Goal: Use online tool/utility: Use online tool/utility

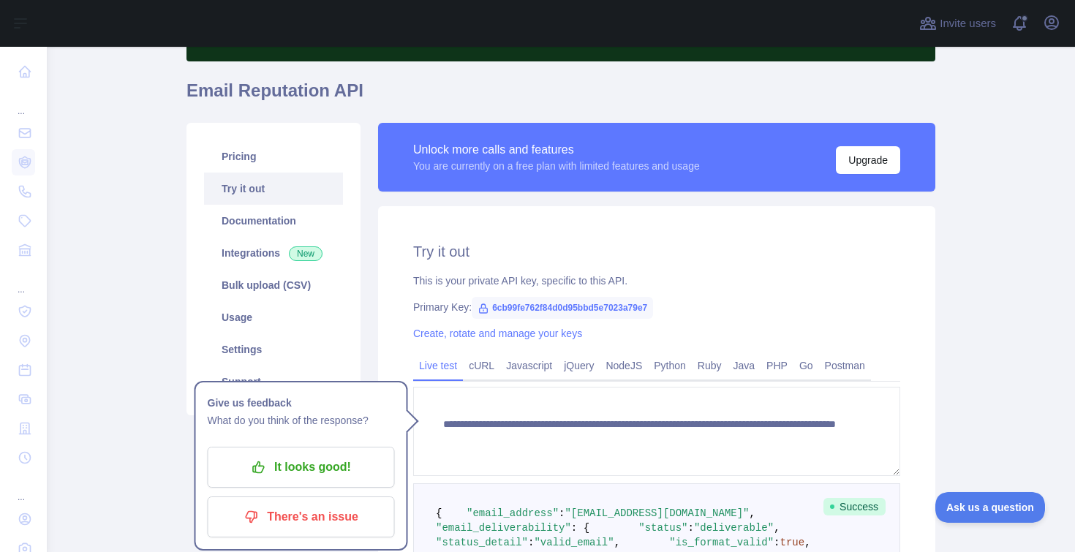
scroll to position [101, 0]
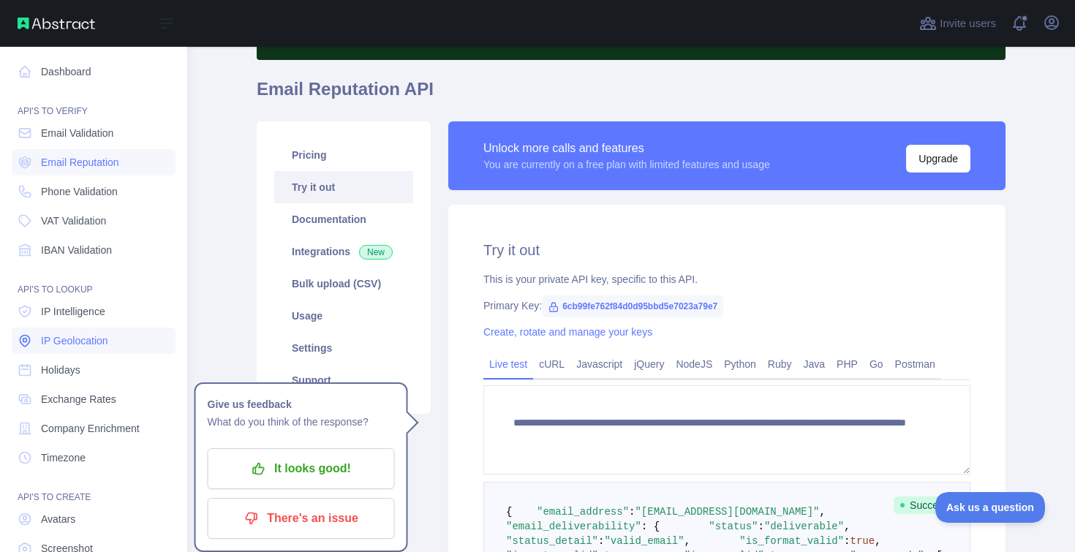
click at [88, 333] on link "IP Geolocation" at bounding box center [94, 341] width 164 height 26
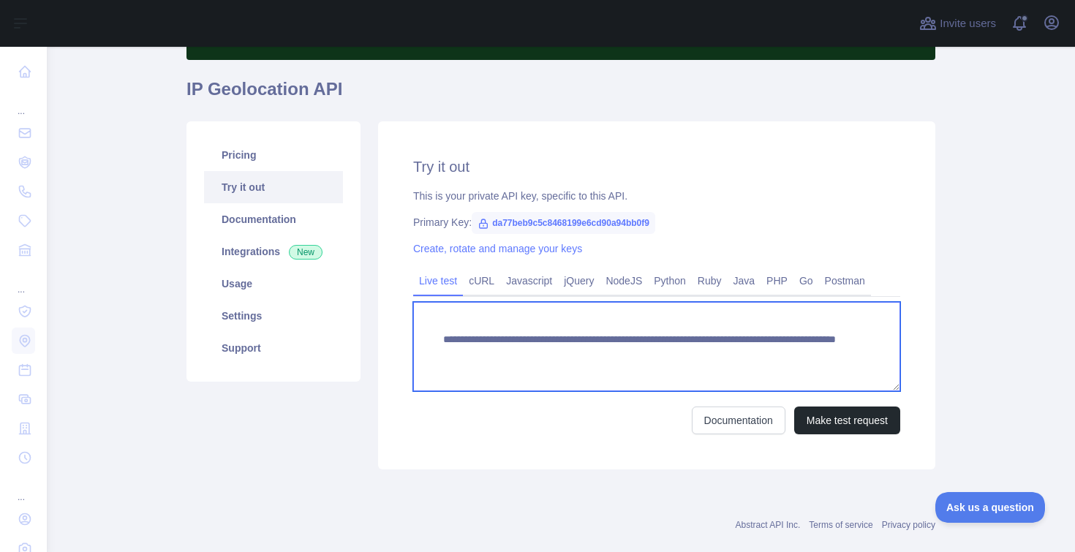
drag, startPoint x: 739, startPoint y: 355, endPoint x: 856, endPoint y: 353, distance: 117.0
click at [856, 353] on textarea "**********" at bounding box center [656, 346] width 487 height 89
paste textarea
type textarea "**********"
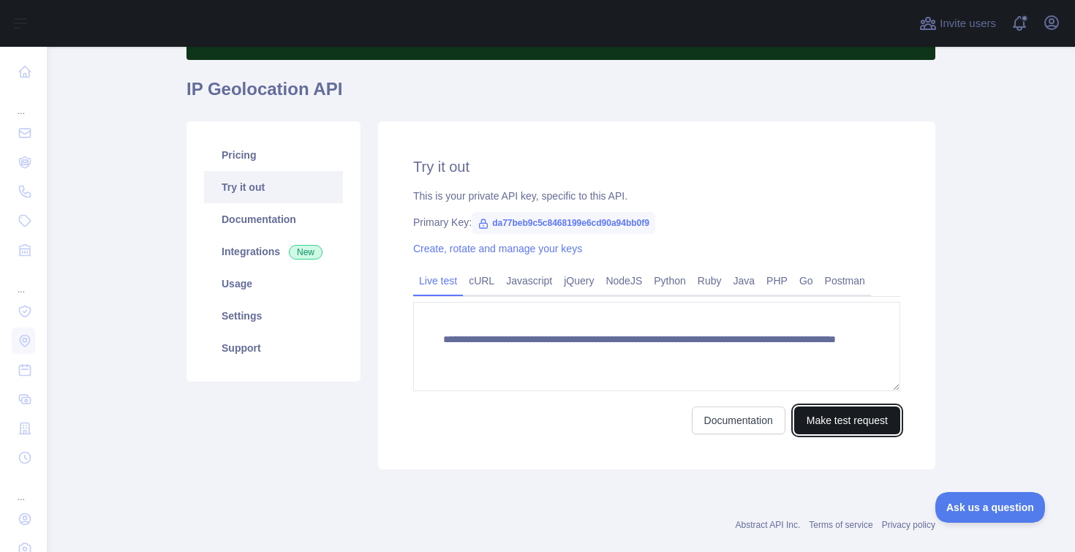
click at [829, 423] on button "Make test request" at bounding box center [847, 421] width 106 height 28
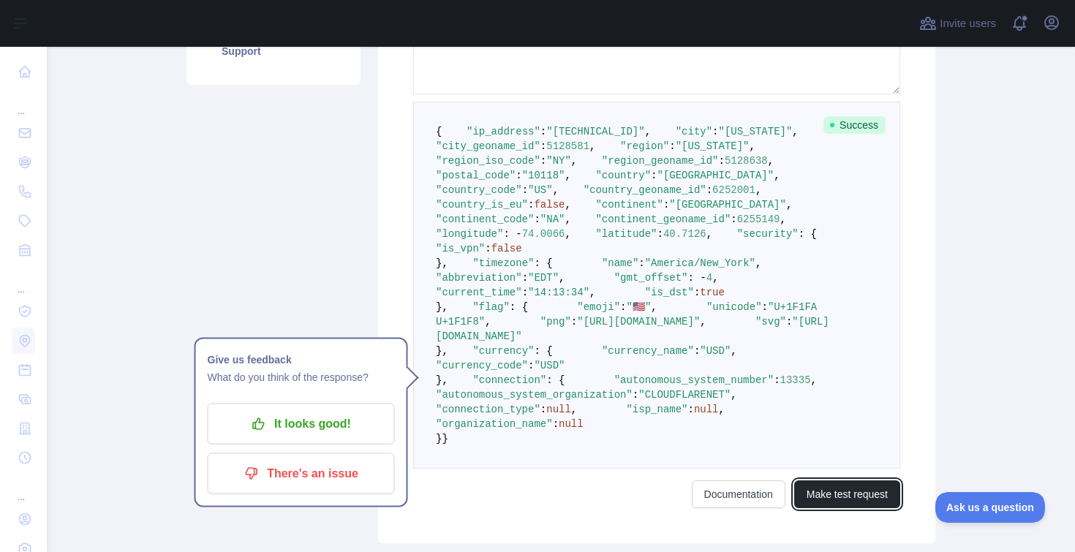
scroll to position [422, 0]
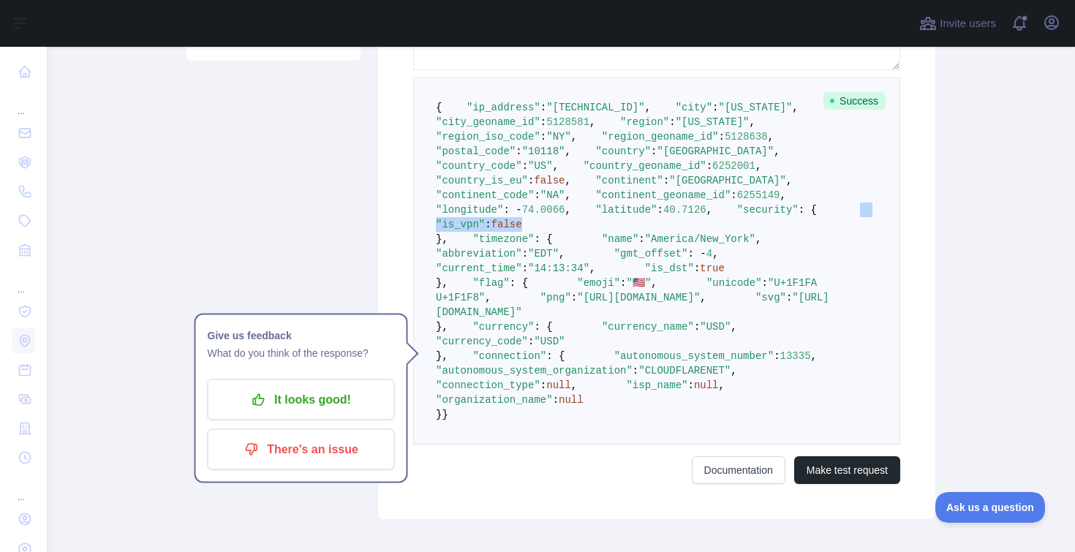
drag, startPoint x: 475, startPoint y: 369, endPoint x: 600, endPoint y: 369, distance: 124.3
click at [600, 369] on pre "{ "ip_address" : "[TECHNICAL_ID]" , "city" : "[US_STATE]" , "city_geoname_id" :…" at bounding box center [656, 261] width 487 height 367
copy span ""is_vpn" : false"
